Goal: Task Accomplishment & Management: Complete application form

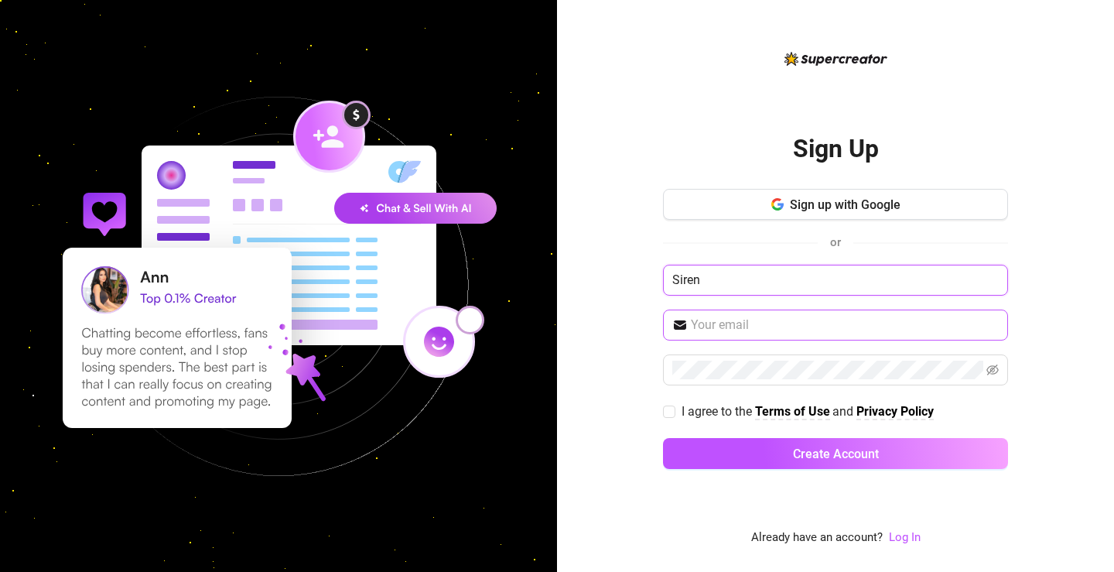
type input "Siren"
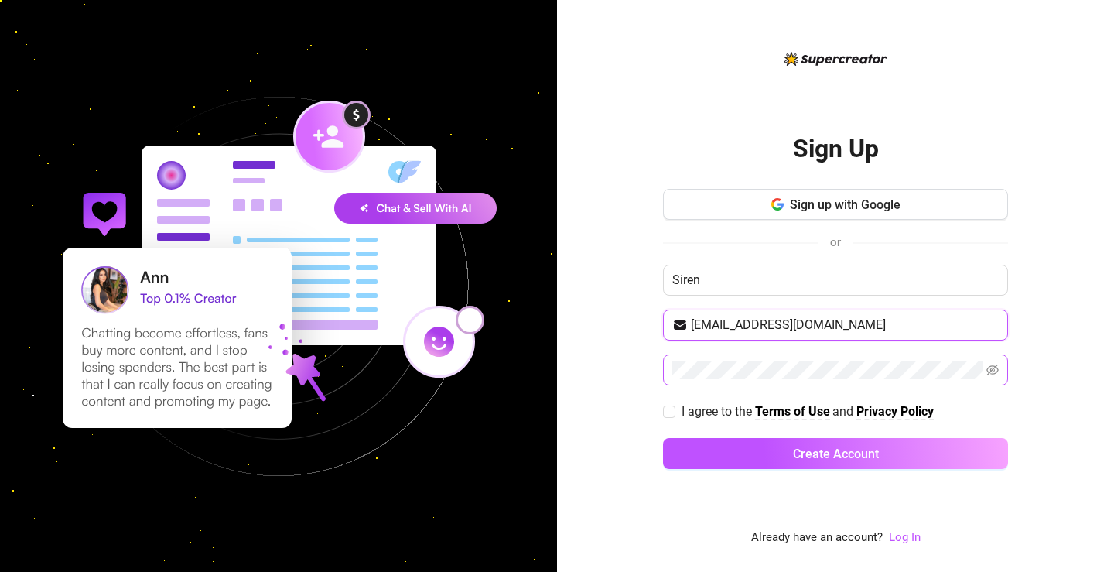
type input "[EMAIL_ADDRESS][DOMAIN_NAME]"
click at [658, 371] on div "Sign Up Sign up with Google or Siren [EMAIL_ADDRESS][DOMAIN_NAME] I agree to th…" at bounding box center [835, 286] width 557 height 572
click at [997, 372] on icon "eye-invisible" at bounding box center [993, 370] width 12 height 12
click at [997, 373] on icon "eye" at bounding box center [993, 370] width 12 height 12
click at [671, 415] on input "I agree to the Terms of Use and Privacy Policy" at bounding box center [668, 410] width 11 height 11
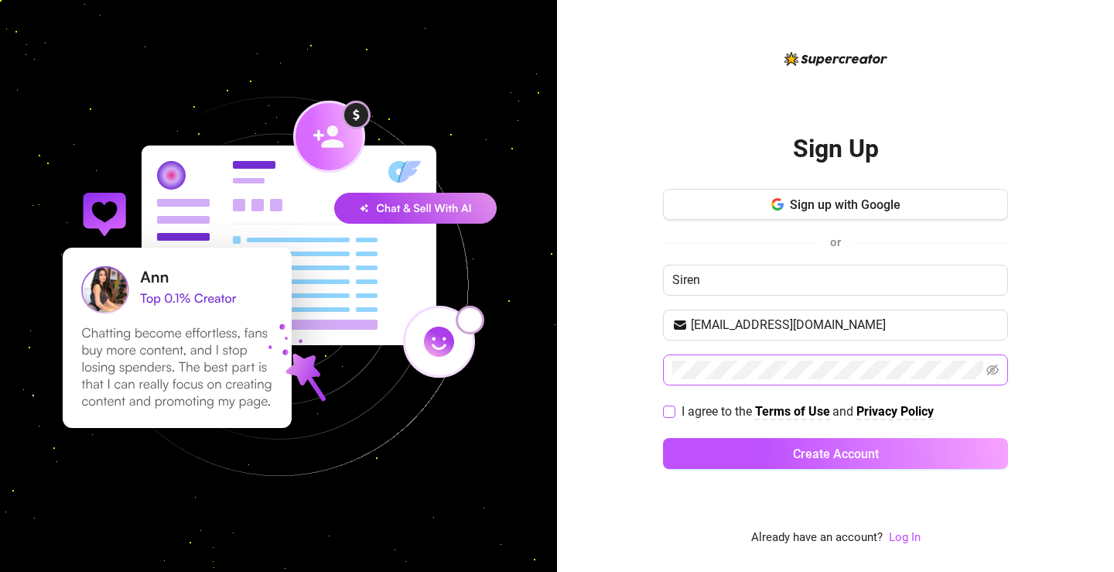
checkbox input "true"
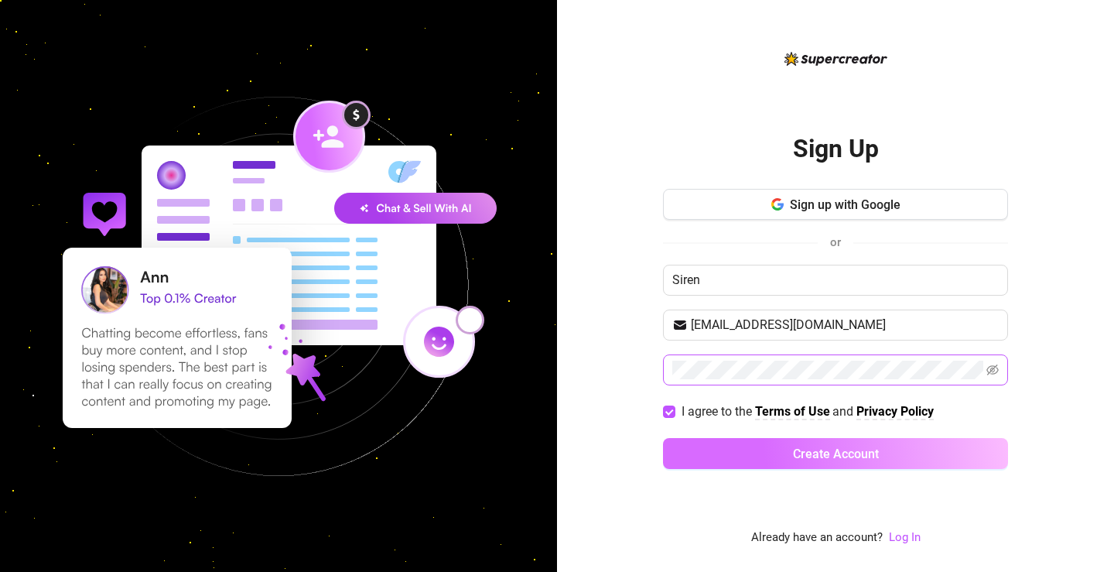
click at [717, 457] on button "Create Account" at bounding box center [835, 453] width 345 height 31
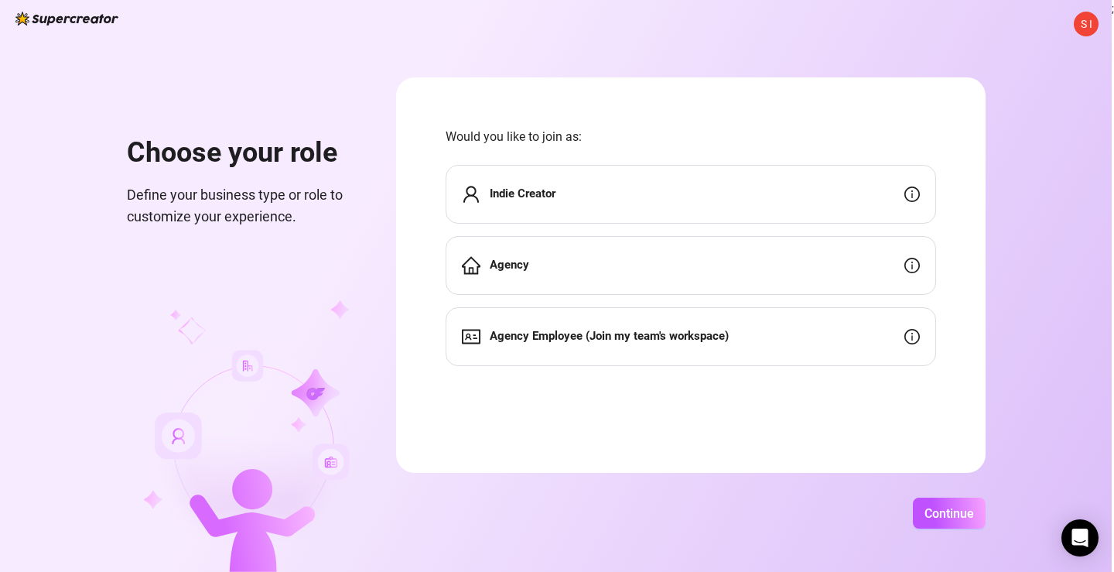
click at [688, 199] on div "Indie Creator" at bounding box center [691, 194] width 491 height 59
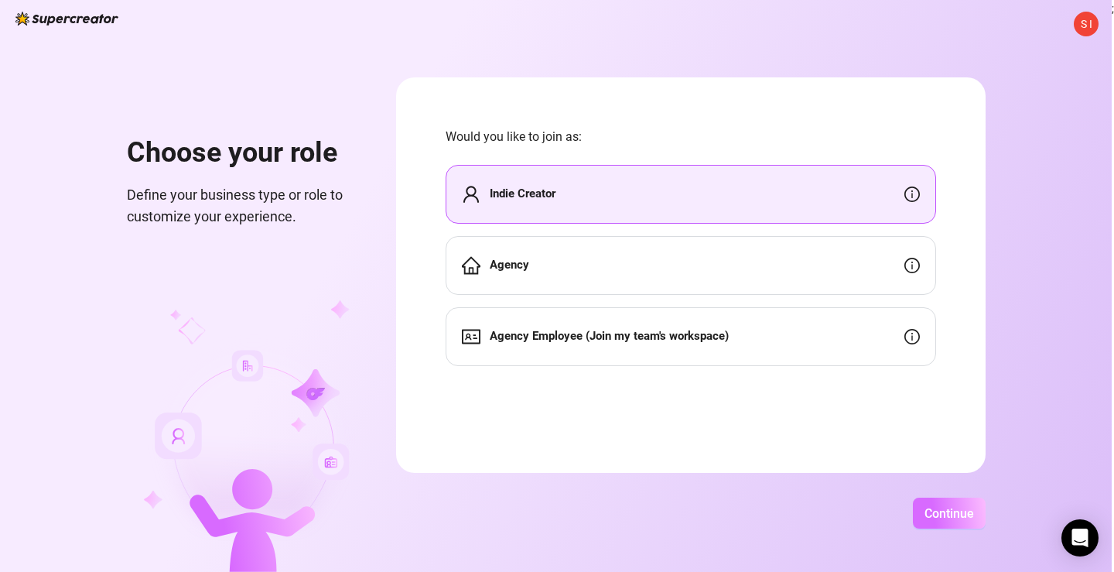
click at [974, 518] on span "Continue" at bounding box center [950, 513] width 50 height 15
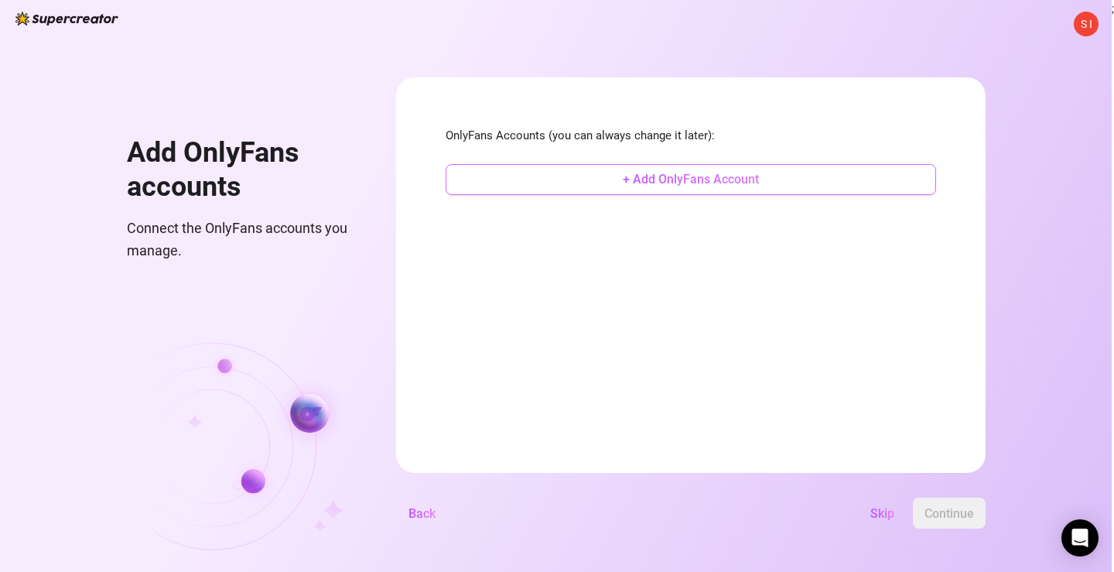
click at [759, 184] on span "+ Add OnlyFans Account" at bounding box center [691, 179] width 136 height 15
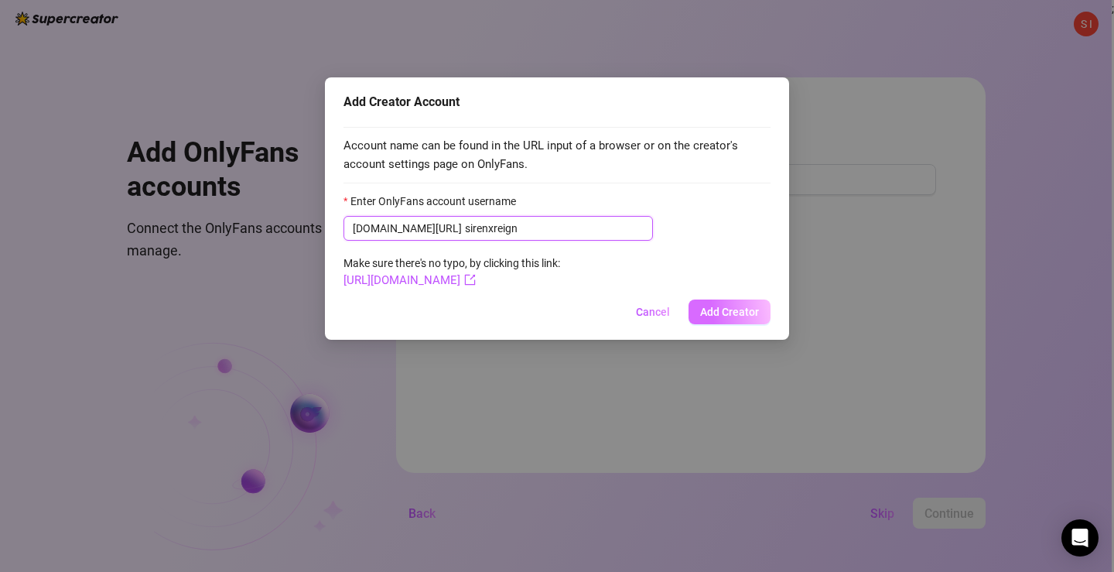
type input "sirenxreign"
click at [709, 313] on span "Add Creator" at bounding box center [729, 312] width 59 height 12
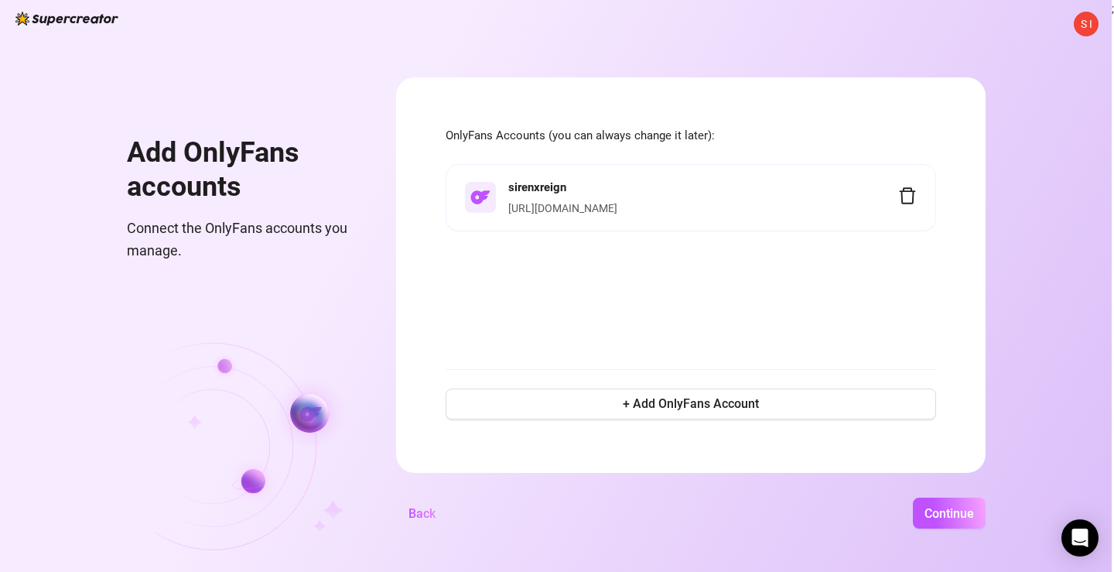
click at [562, 341] on div "sirenxreign [URL][DOMAIN_NAME]" at bounding box center [691, 257] width 491 height 186
click at [662, 1] on div "S I Add OnlyFans accounts Connect the OnlyFans accounts you manage. OnlyFans Ac…" at bounding box center [556, 286] width 1112 height 572
click at [986, 512] on button "Continue" at bounding box center [949, 513] width 73 height 31
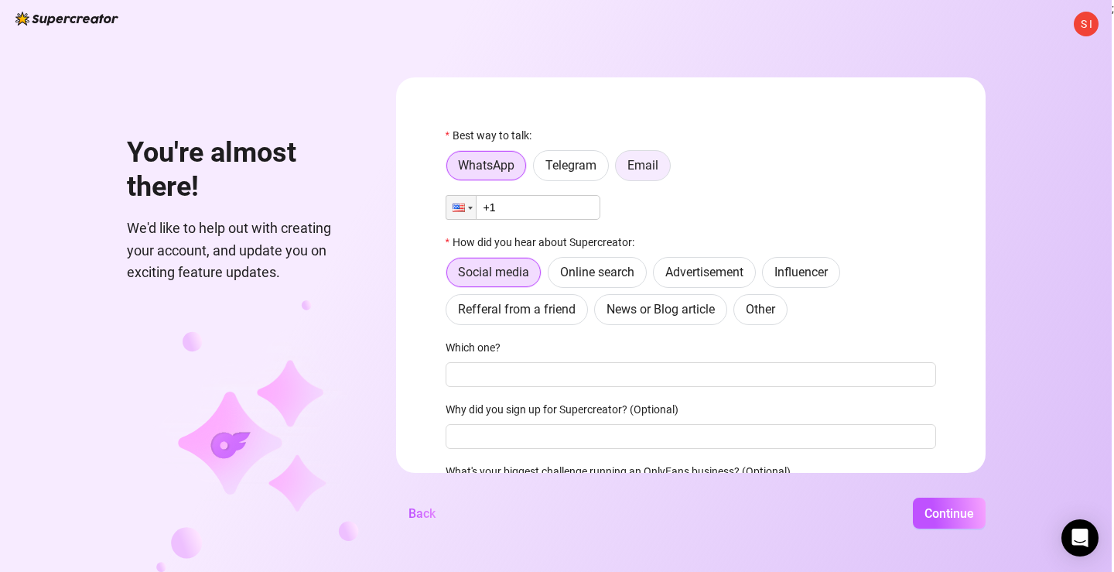
click at [658, 164] on span "Email" at bounding box center [643, 165] width 31 height 15
click at [620, 169] on input "Email" at bounding box center [620, 169] width 0 height 0
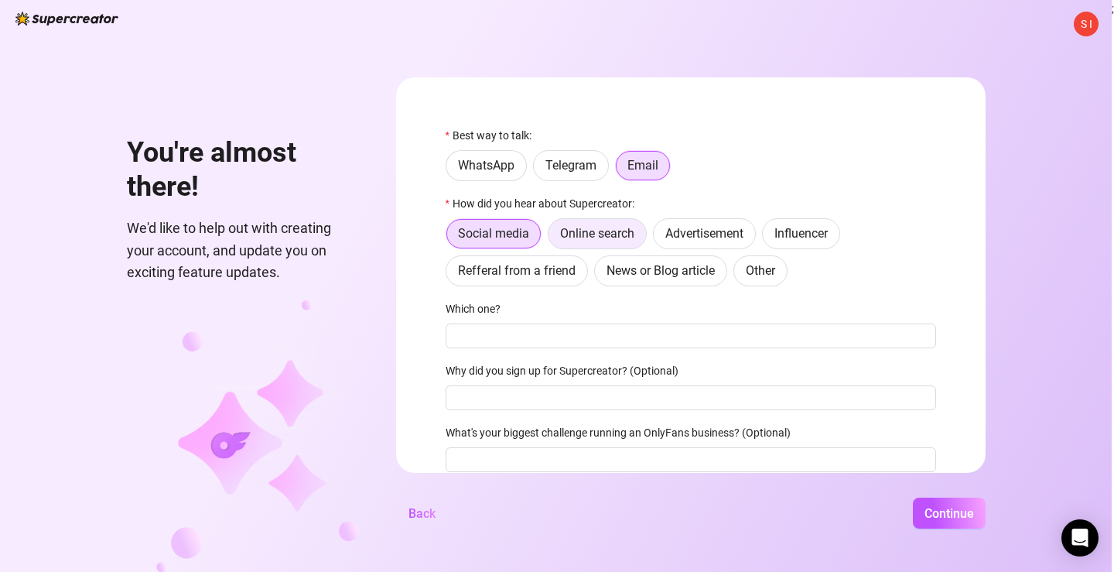
click at [635, 231] on span "Online search" at bounding box center [597, 233] width 74 height 15
click at [552, 238] on input "Online search" at bounding box center [552, 238] width 0 height 0
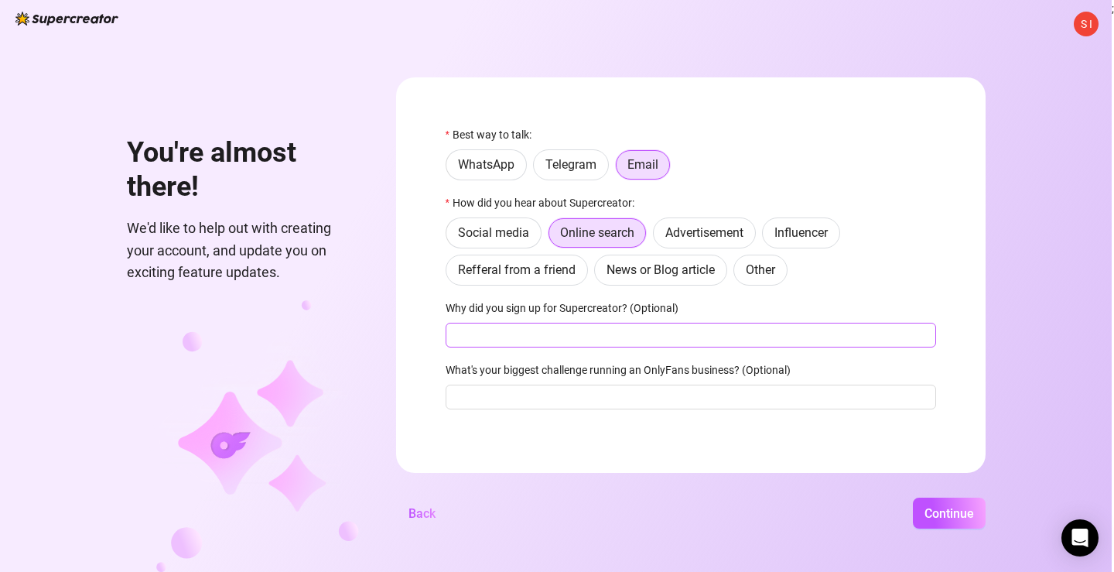
scroll to position [1, 0]
click at [580, 334] on input "Why did you sign up for Supercreator? (Optional)" at bounding box center [691, 335] width 491 height 25
type input "t"
click at [628, 403] on input "What's your biggest challenge running an OnlyFans business? (Optional)" at bounding box center [691, 397] width 491 height 25
click at [493, 336] on input "tracking and analytics" at bounding box center [691, 335] width 491 height 25
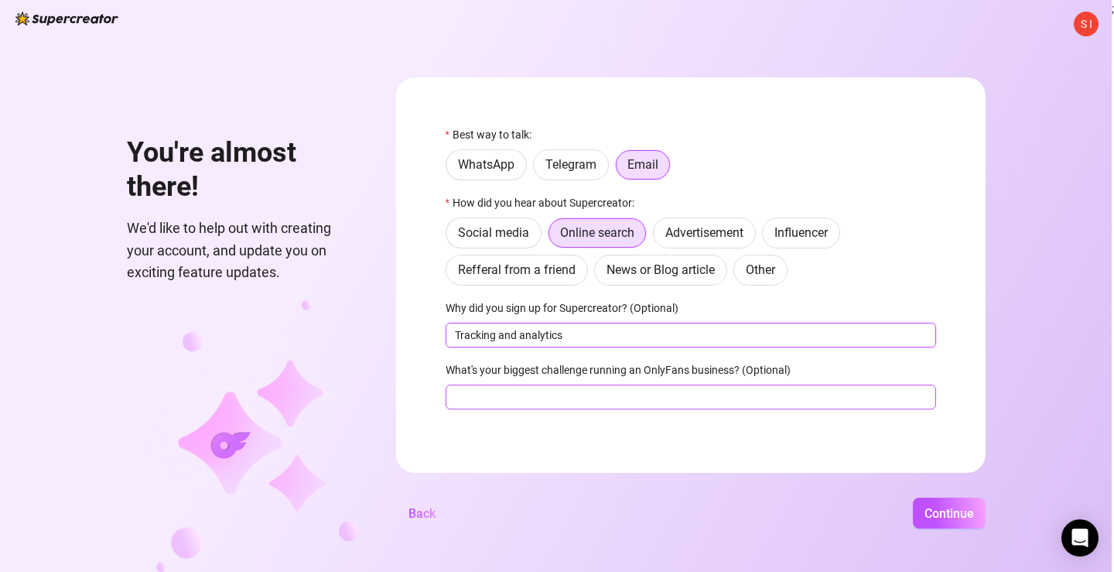
type input "Tracking and analytics"
click at [529, 400] on input "What's your biggest challenge running an OnlyFans business? (Optional)" at bounding box center [691, 397] width 491 height 25
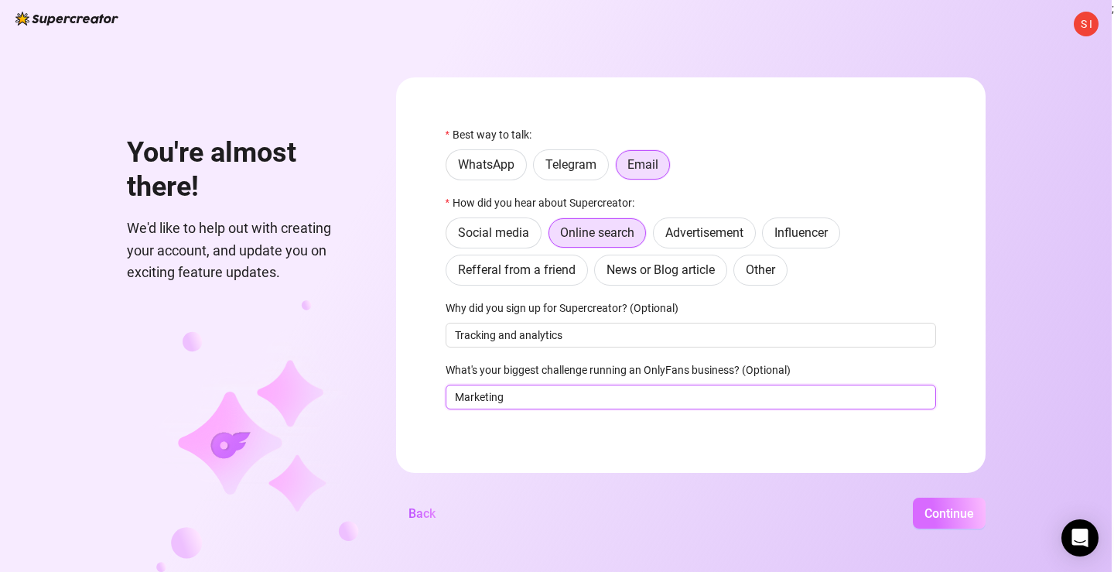
type input "Marketing"
click at [970, 512] on span "Continue" at bounding box center [950, 513] width 50 height 15
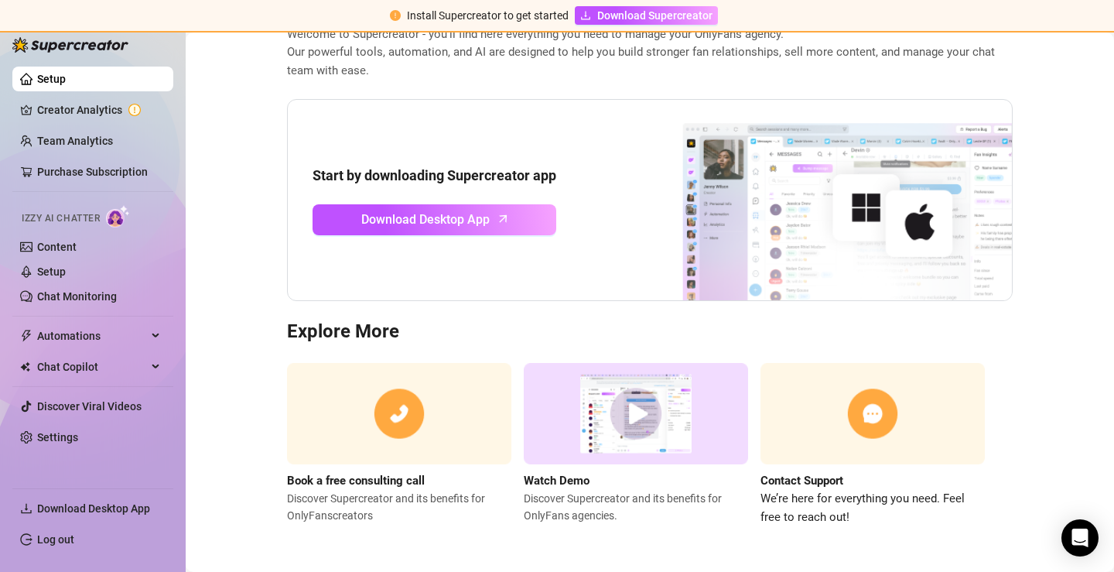
scroll to position [97, 0]
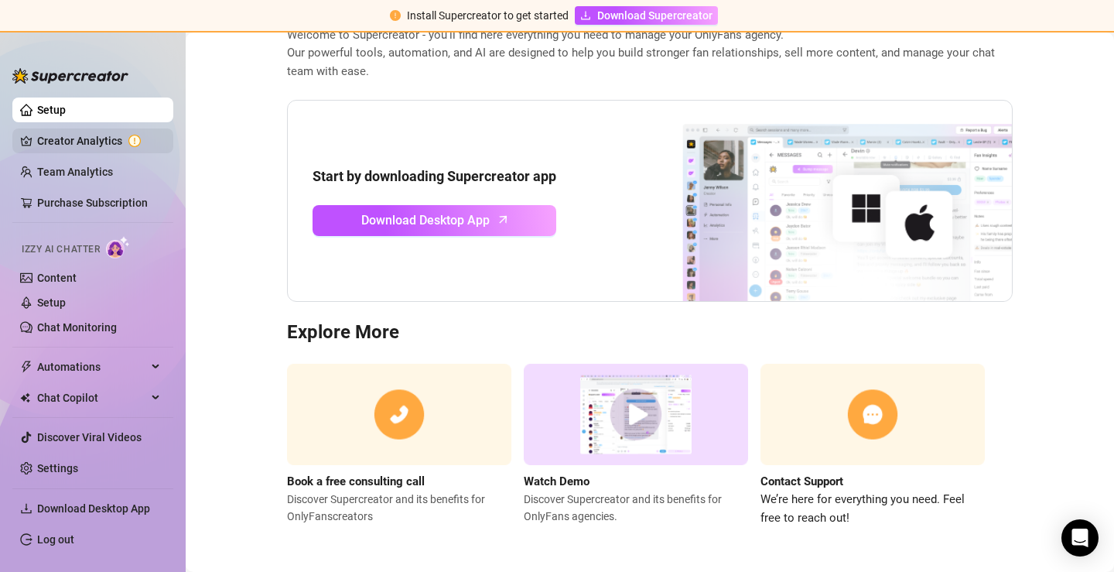
click at [87, 139] on link "Creator Analytics" at bounding box center [99, 140] width 124 height 25
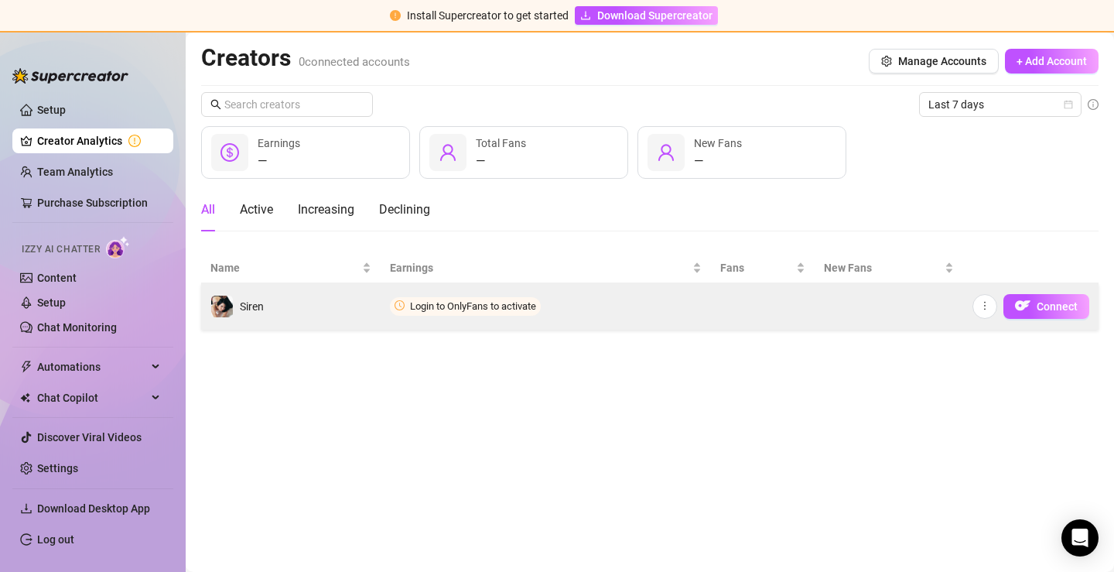
click at [515, 307] on span "Login to OnlyFans to activate" at bounding box center [473, 306] width 126 height 12
click at [488, 312] on span "Login to OnlyFans to activate" at bounding box center [465, 306] width 151 height 19
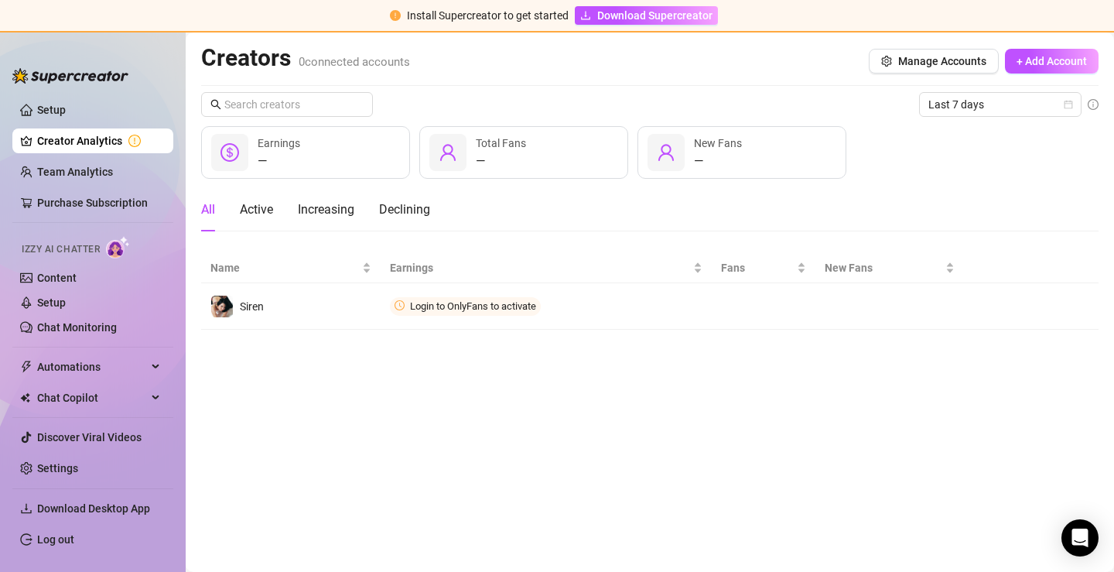
click at [429, 409] on main "Creators 0 connected accounts Manage Accounts + Add Account Last 7 days — Earni…" at bounding box center [650, 301] width 929 height 539
click at [46, 114] on link "Setup" at bounding box center [51, 110] width 29 height 12
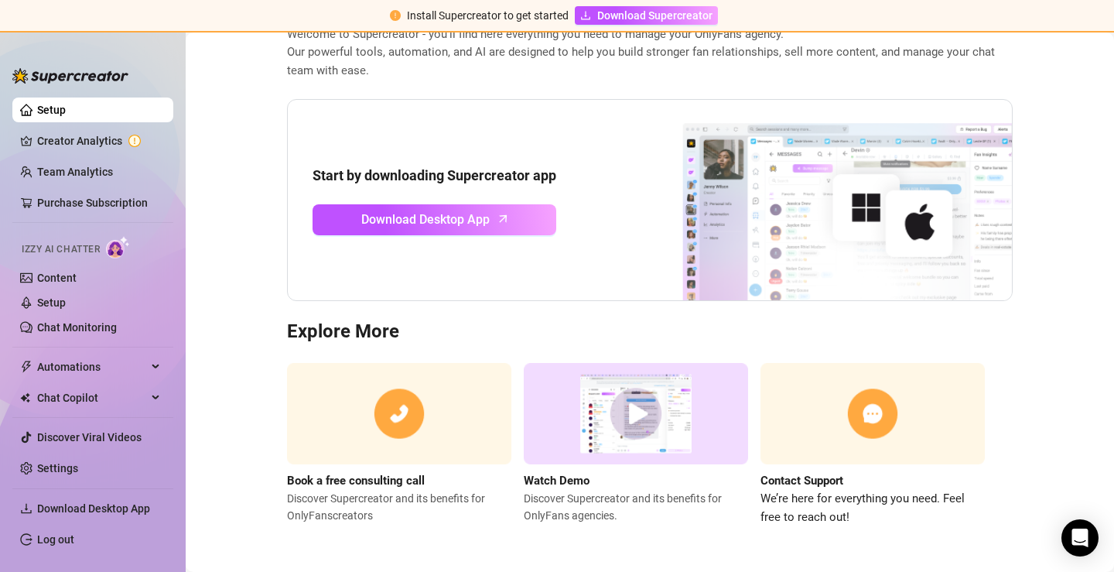
scroll to position [97, 0]
click at [66, 307] on link "Setup" at bounding box center [51, 302] width 29 height 12
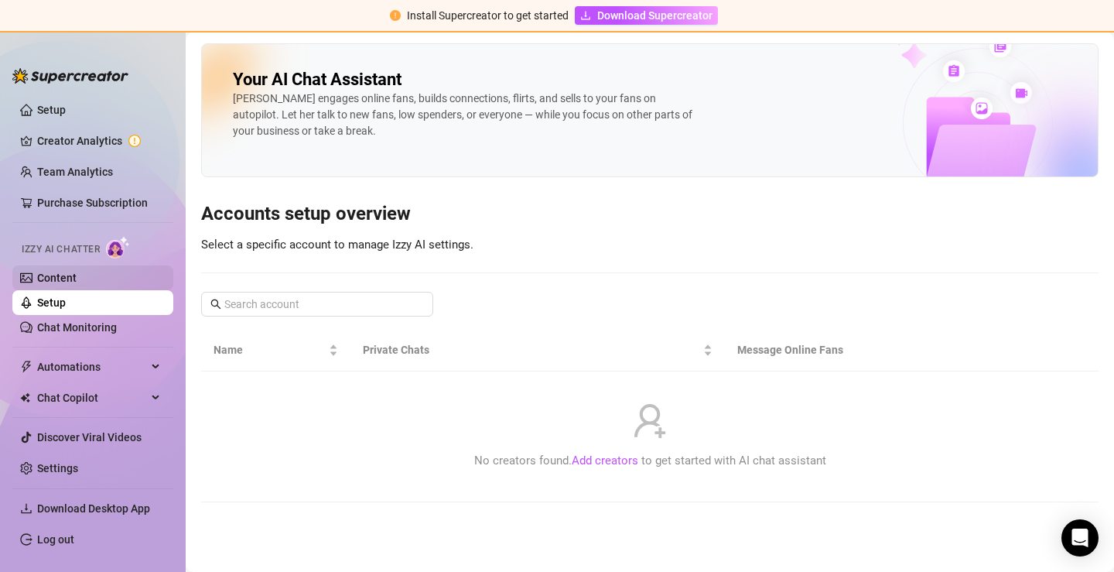
click at [77, 273] on link "Content" at bounding box center [56, 278] width 39 height 12
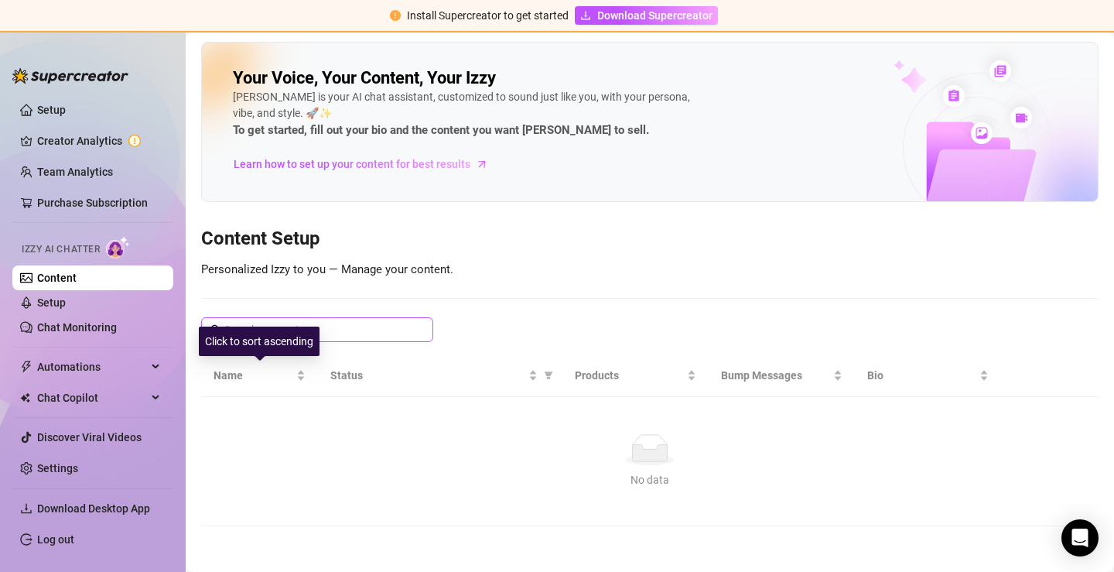
scroll to position [1, 0]
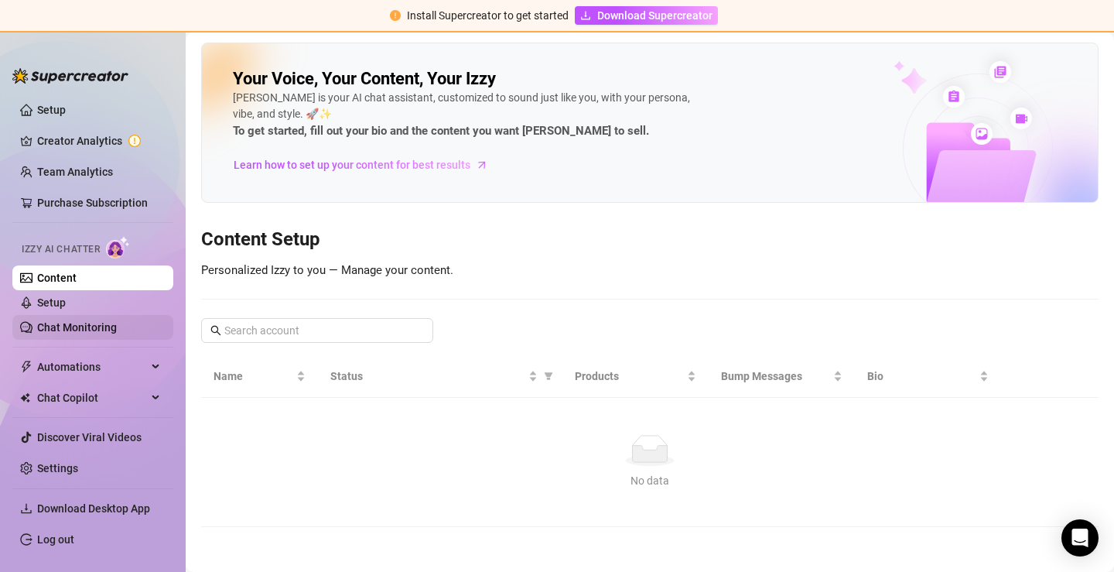
click at [108, 327] on link "Chat Monitoring" at bounding box center [77, 327] width 80 height 12
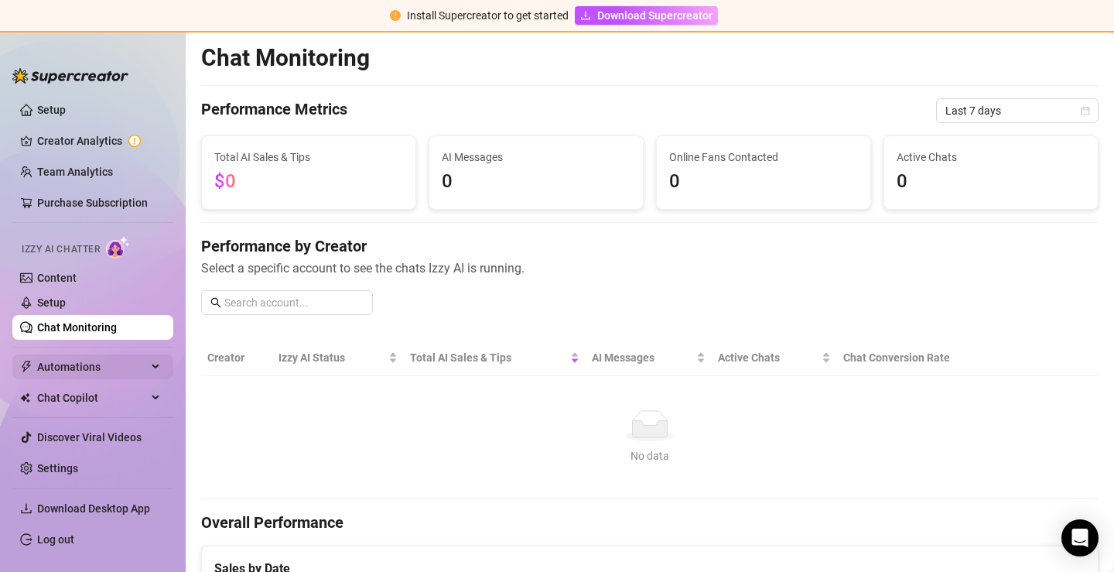
click at [88, 368] on span "Automations" at bounding box center [92, 366] width 110 height 25
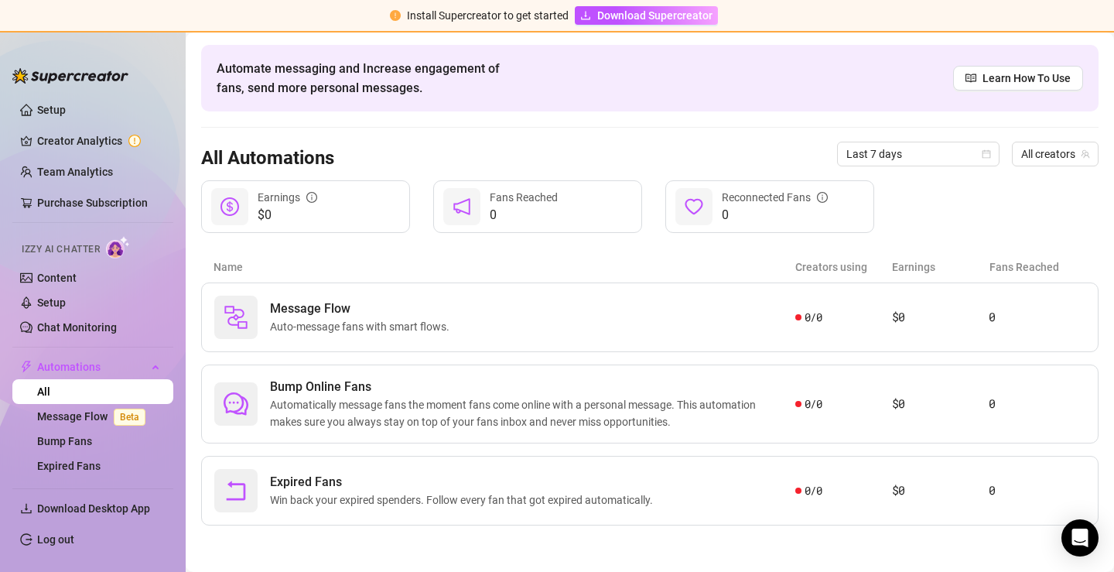
scroll to position [53, 0]
click at [53, 422] on link "Message Flow Beta" at bounding box center [94, 416] width 115 height 12
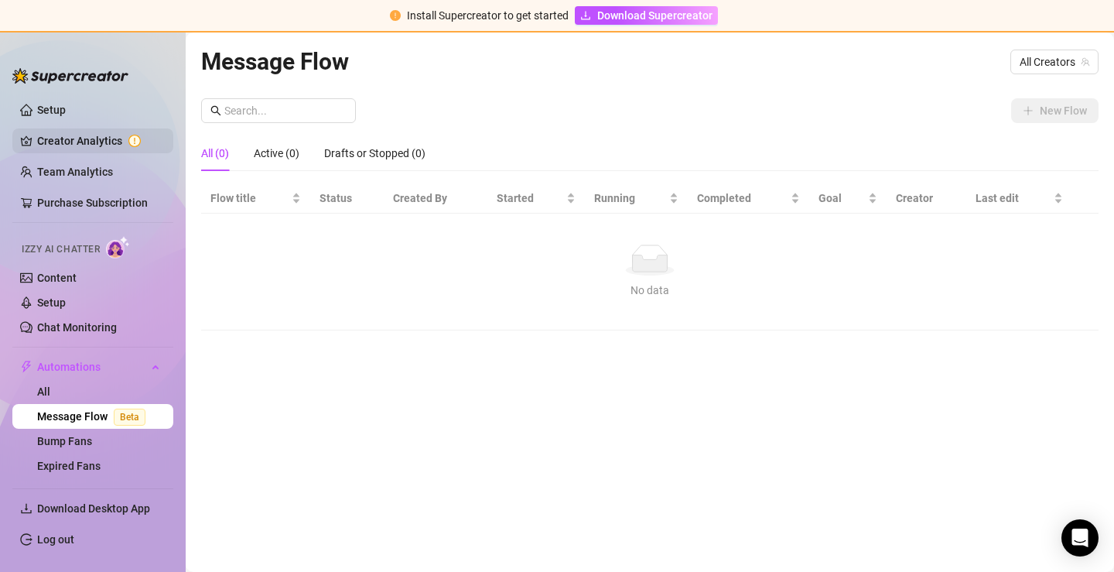
click at [40, 141] on link "Creator Analytics" at bounding box center [99, 140] width 124 height 25
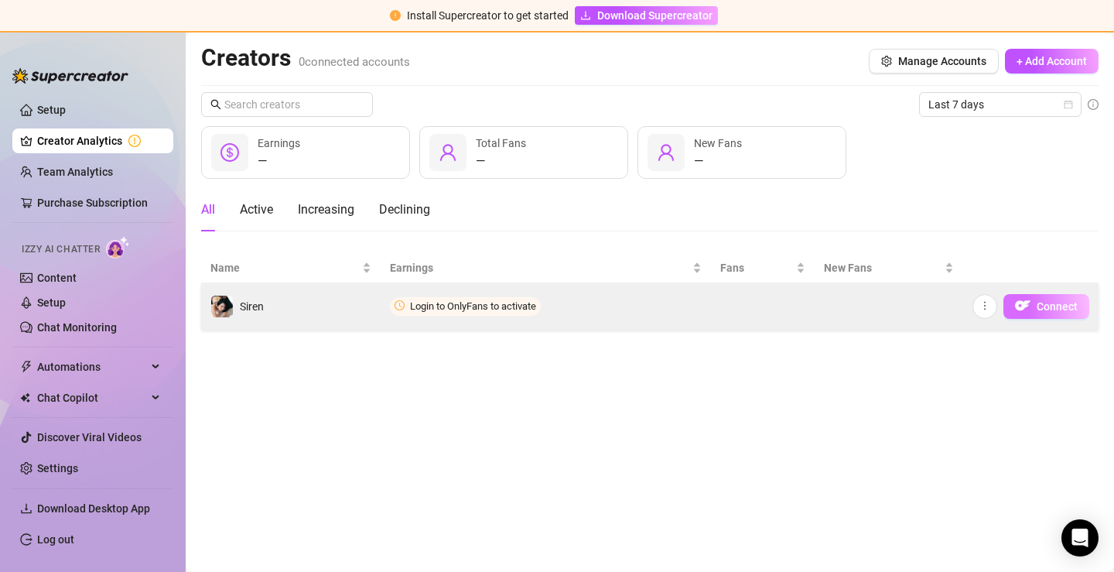
click at [1021, 302] on img "button" at bounding box center [1022, 305] width 15 height 15
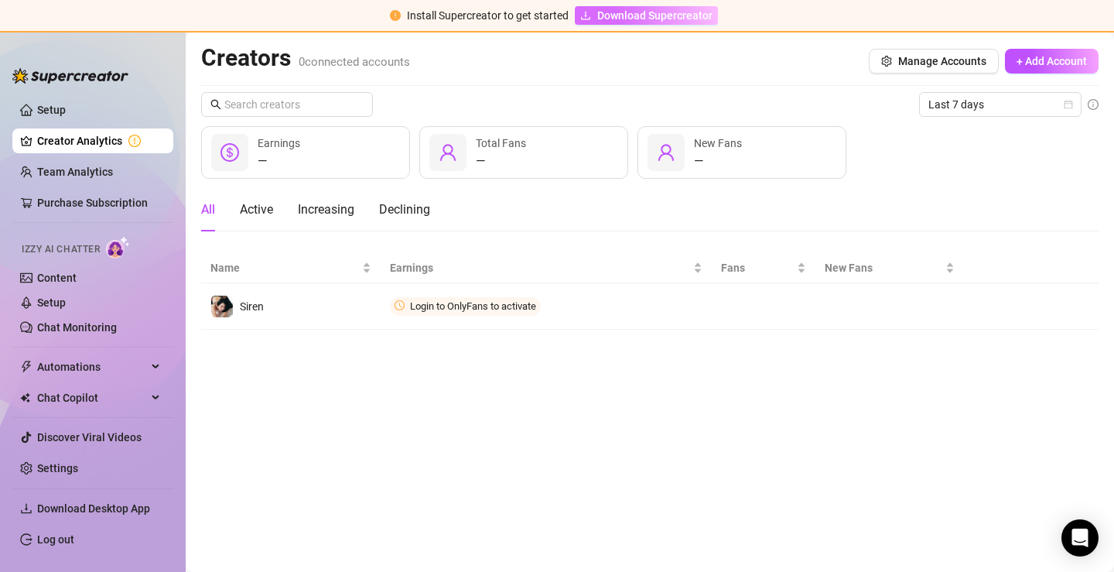
click at [612, 16] on span "Download Supercreator" at bounding box center [654, 15] width 115 height 17
click at [84, 77] on img at bounding box center [70, 75] width 116 height 15
click at [932, 58] on span "Manage Accounts" at bounding box center [942, 61] width 88 height 12
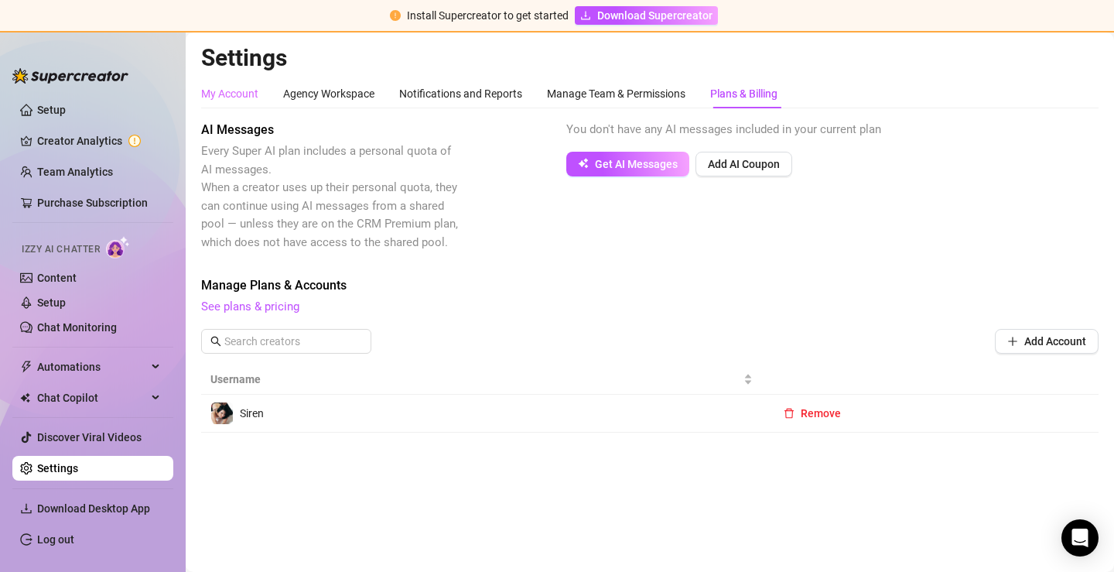
click at [247, 103] on div "My Account" at bounding box center [229, 93] width 57 height 29
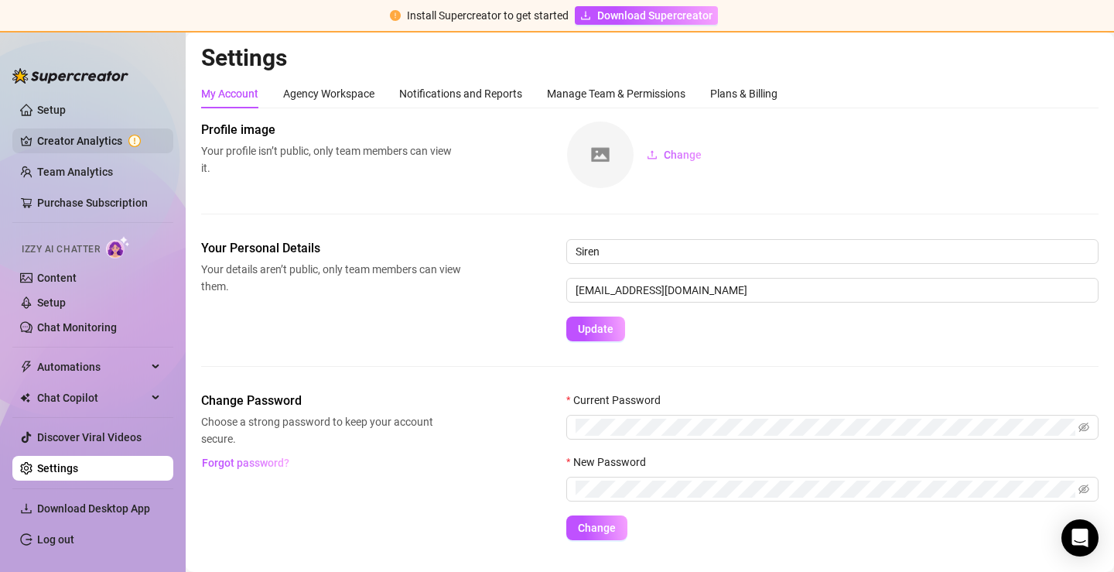
click at [87, 137] on link "Creator Analytics" at bounding box center [99, 140] width 124 height 25
